Goal: Find specific page/section: Find specific page/section

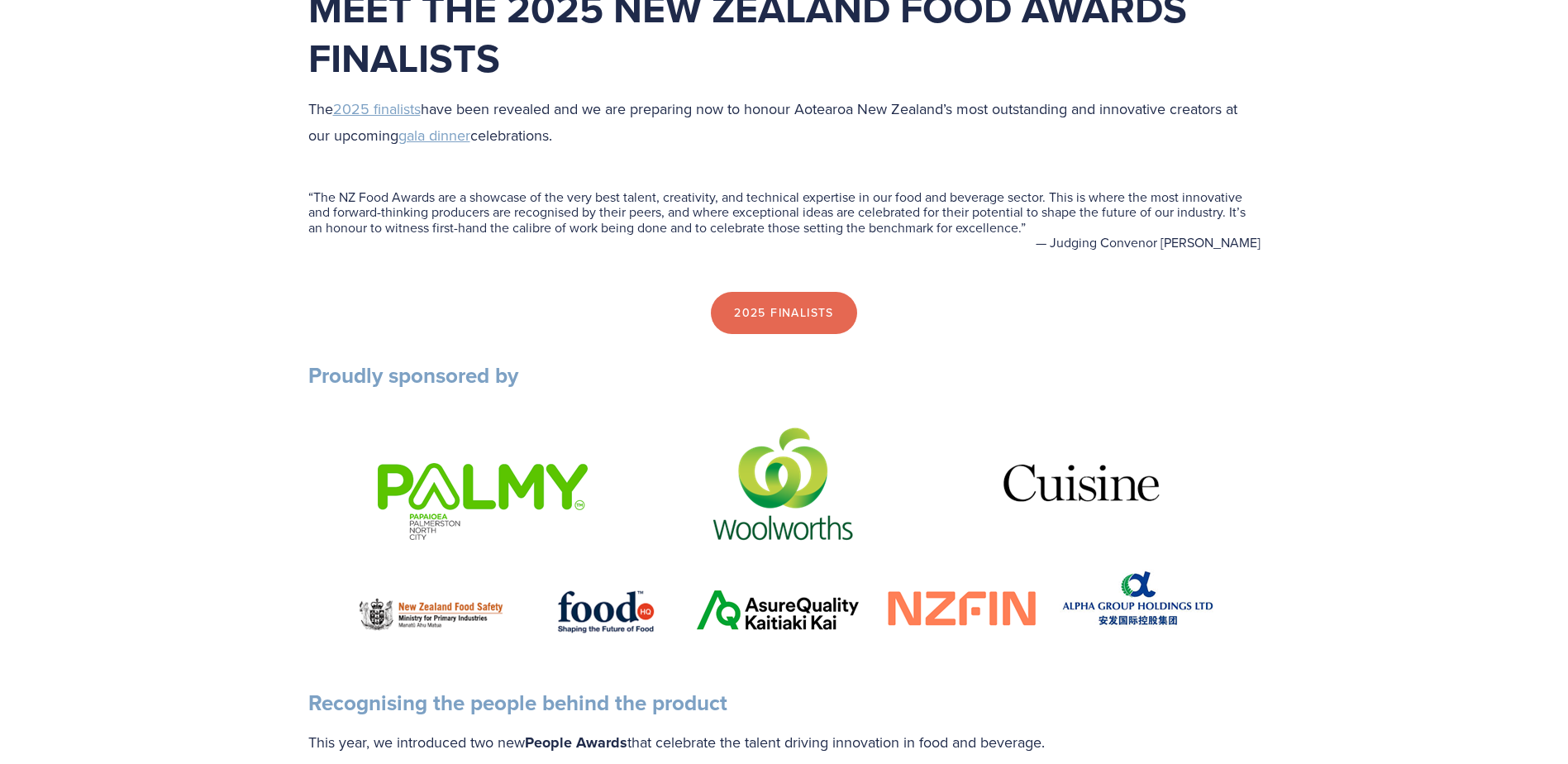
scroll to position [661, 0]
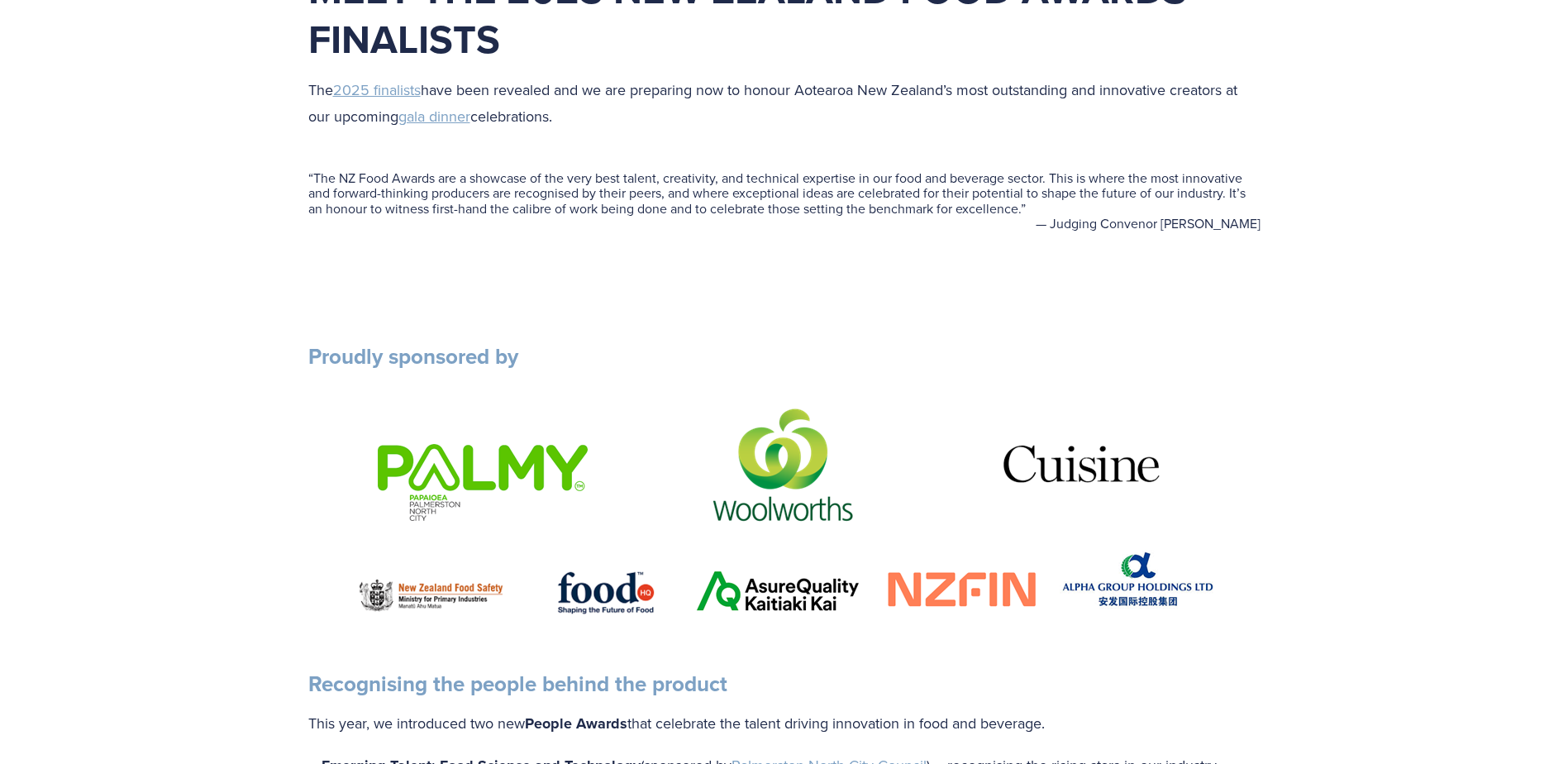
click at [839, 292] on link "2025 Finalists" at bounding box center [784, 293] width 147 height 43
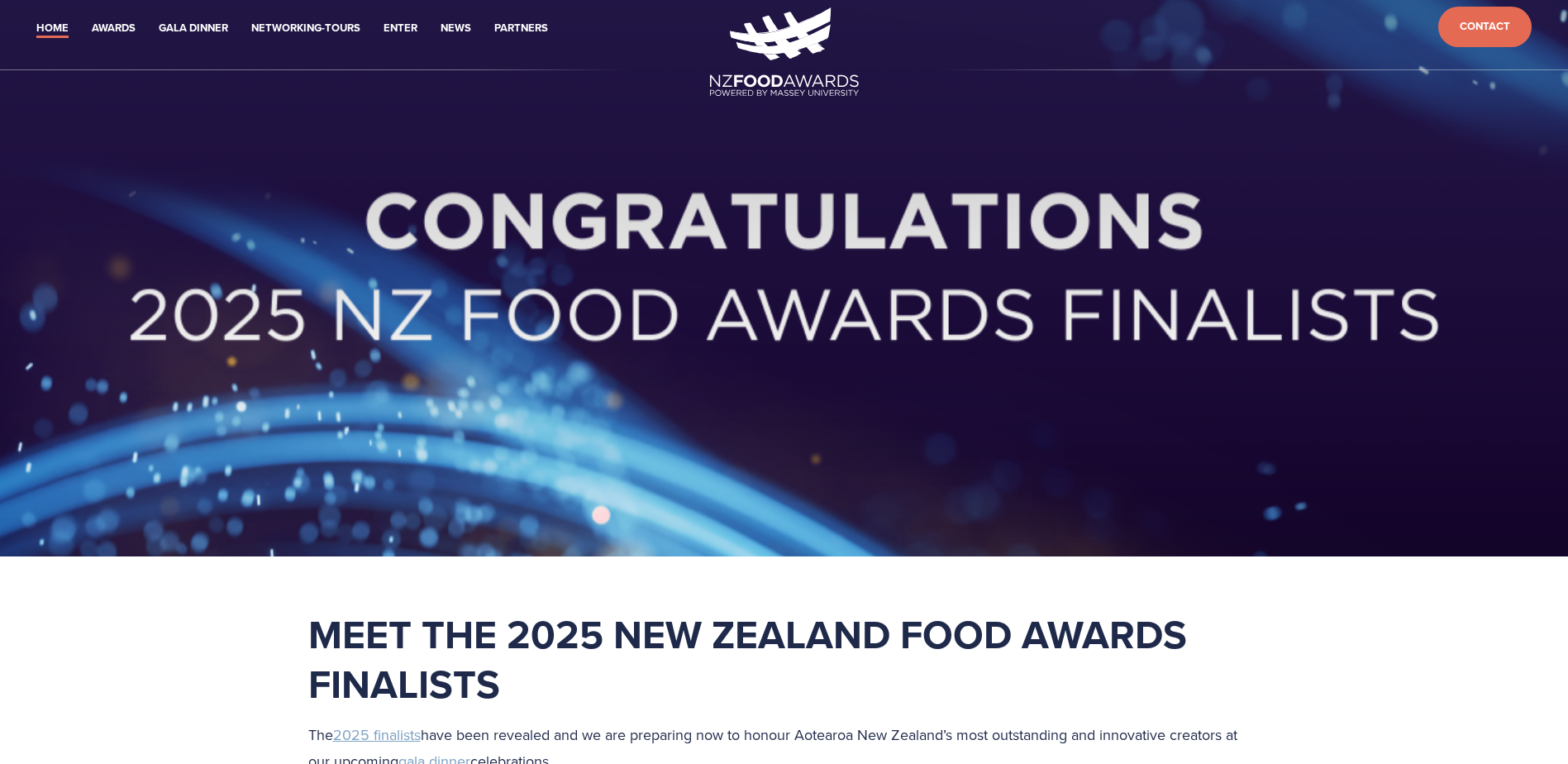
scroll to position [0, 0]
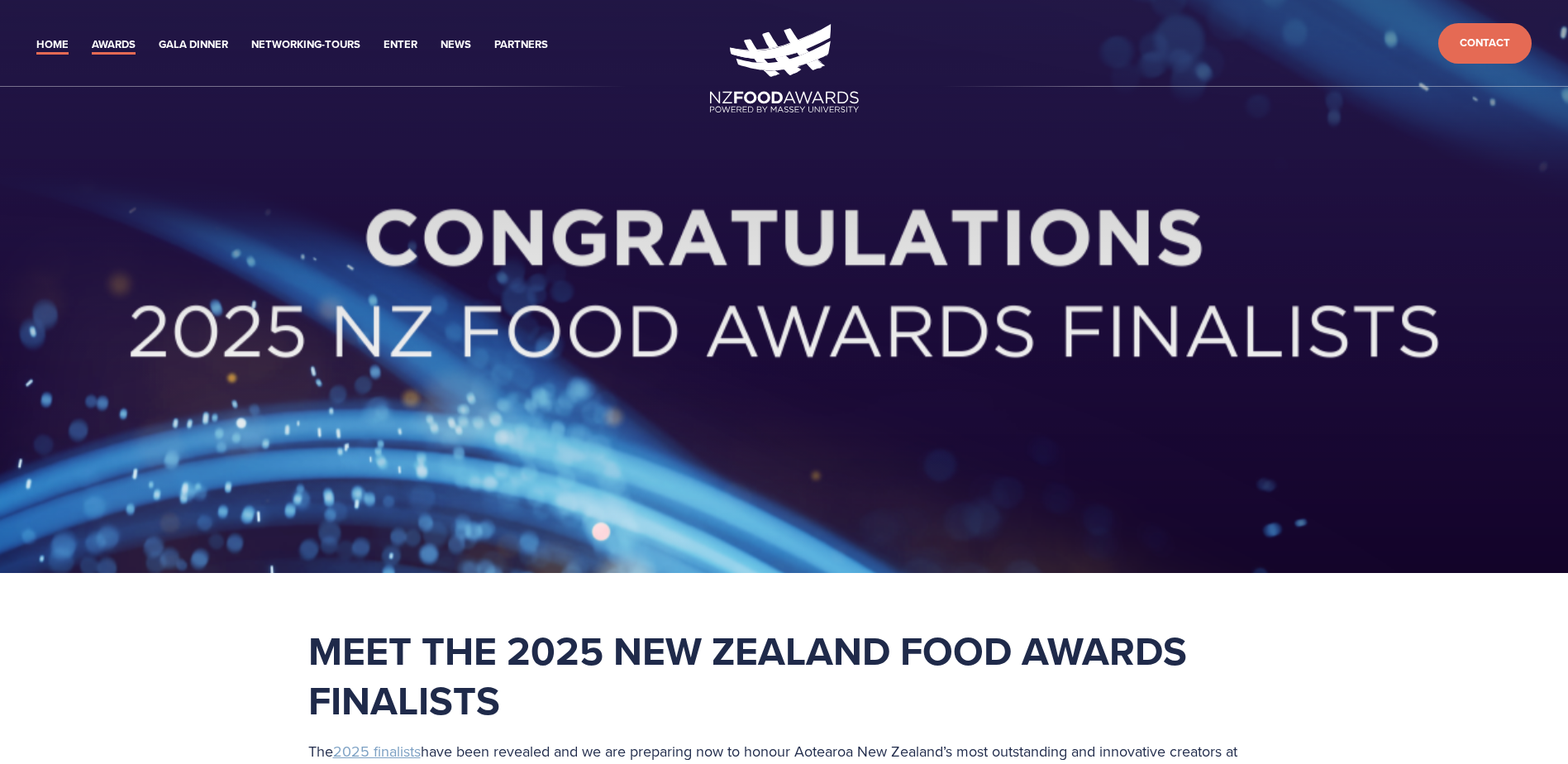
click at [124, 47] on link "Awards" at bounding box center [113, 45] width 44 height 19
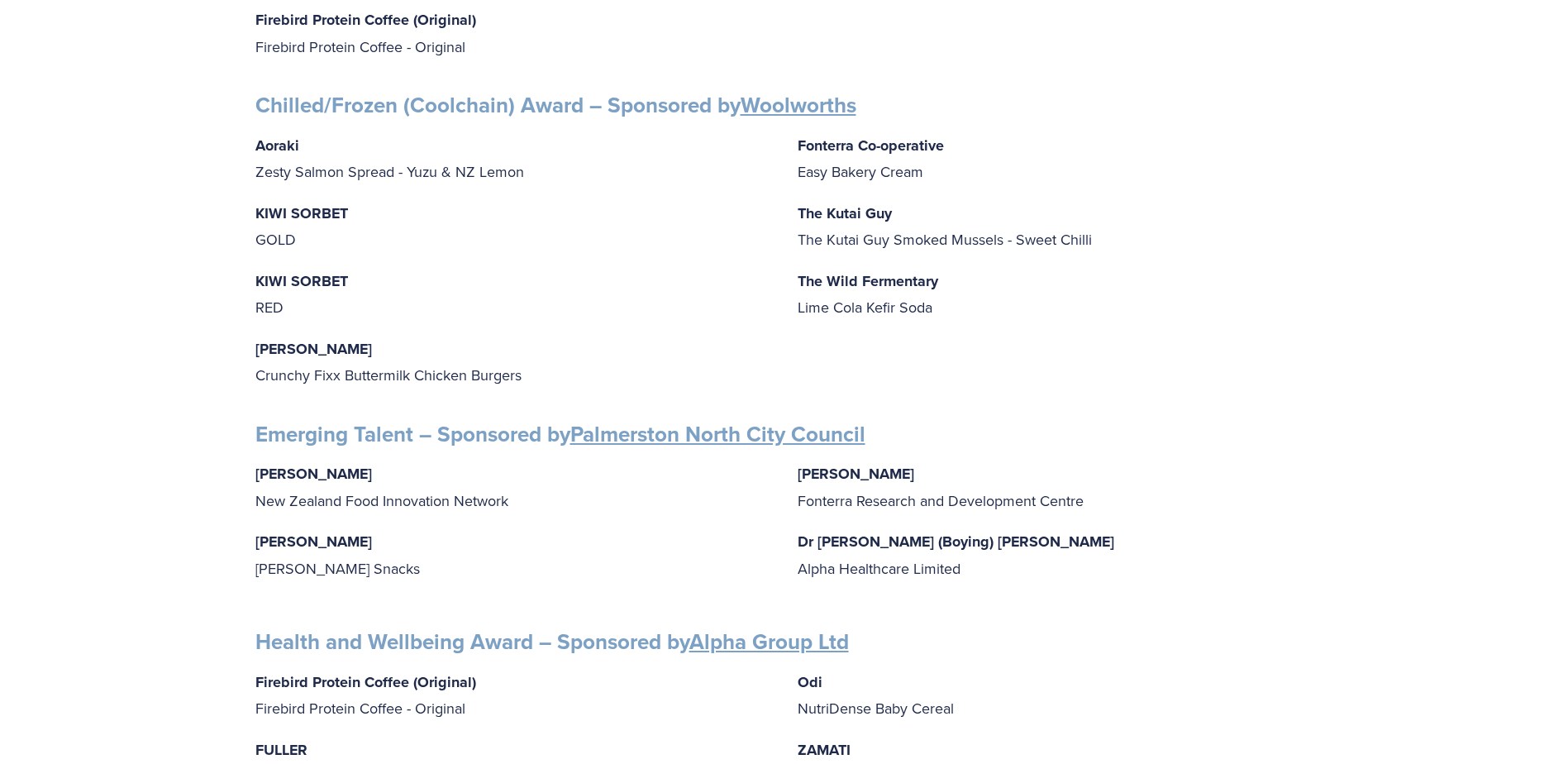
scroll to position [1158, 0]
